Goal: Find specific page/section: Find specific page/section

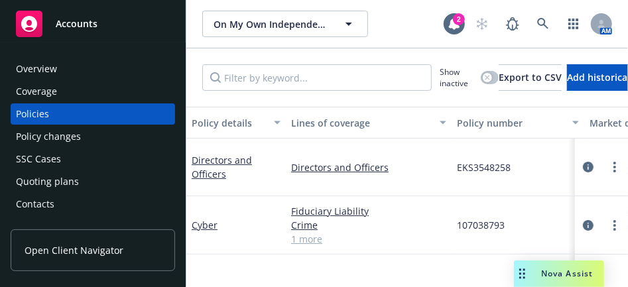
click at [102, 70] on div "Overview" at bounding box center [93, 68] width 154 height 21
